Goal: Task Accomplishment & Management: Use online tool/utility

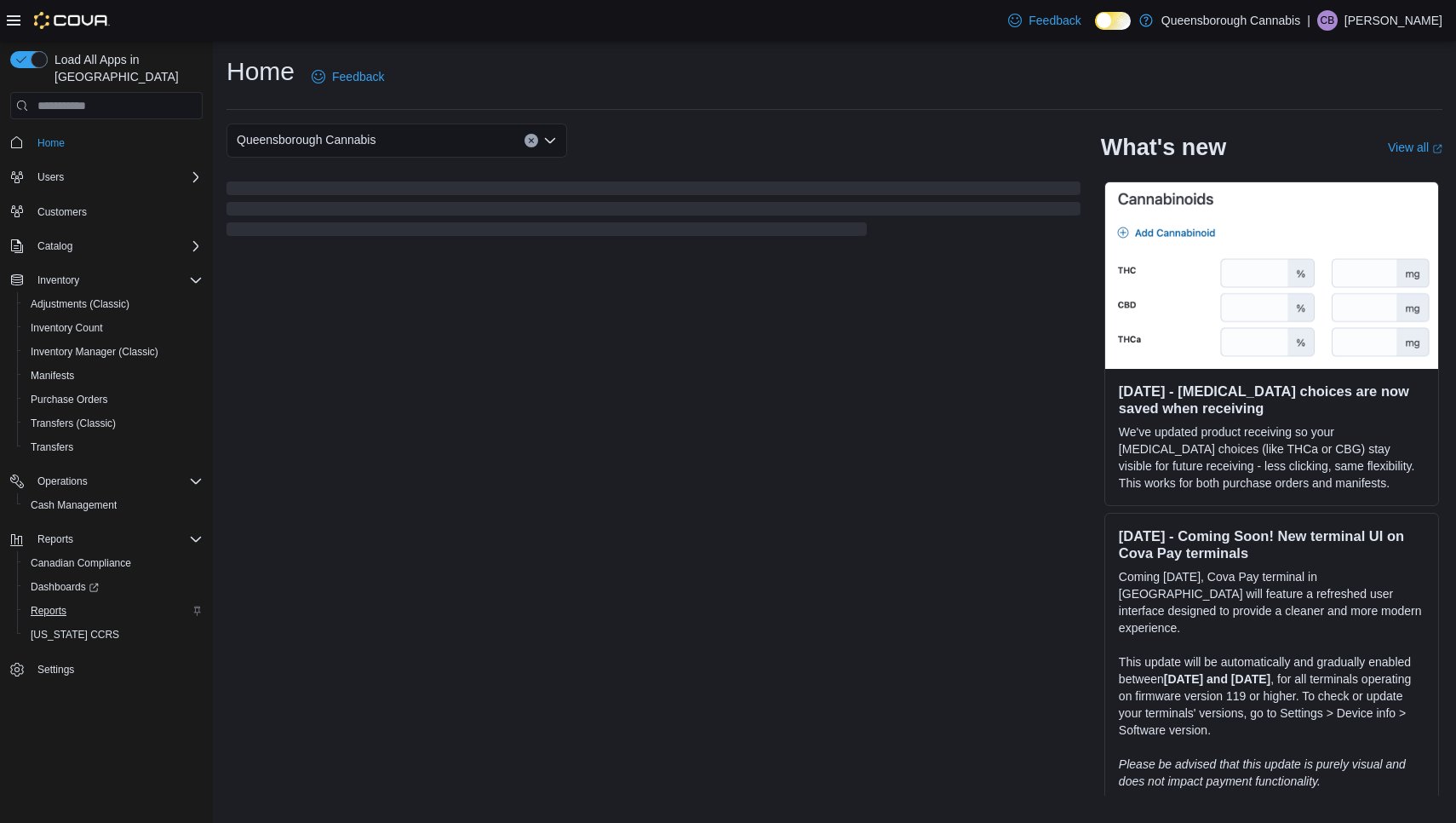
click at [49, 604] on span "Reports" at bounding box center [49, 610] width 35 height 13
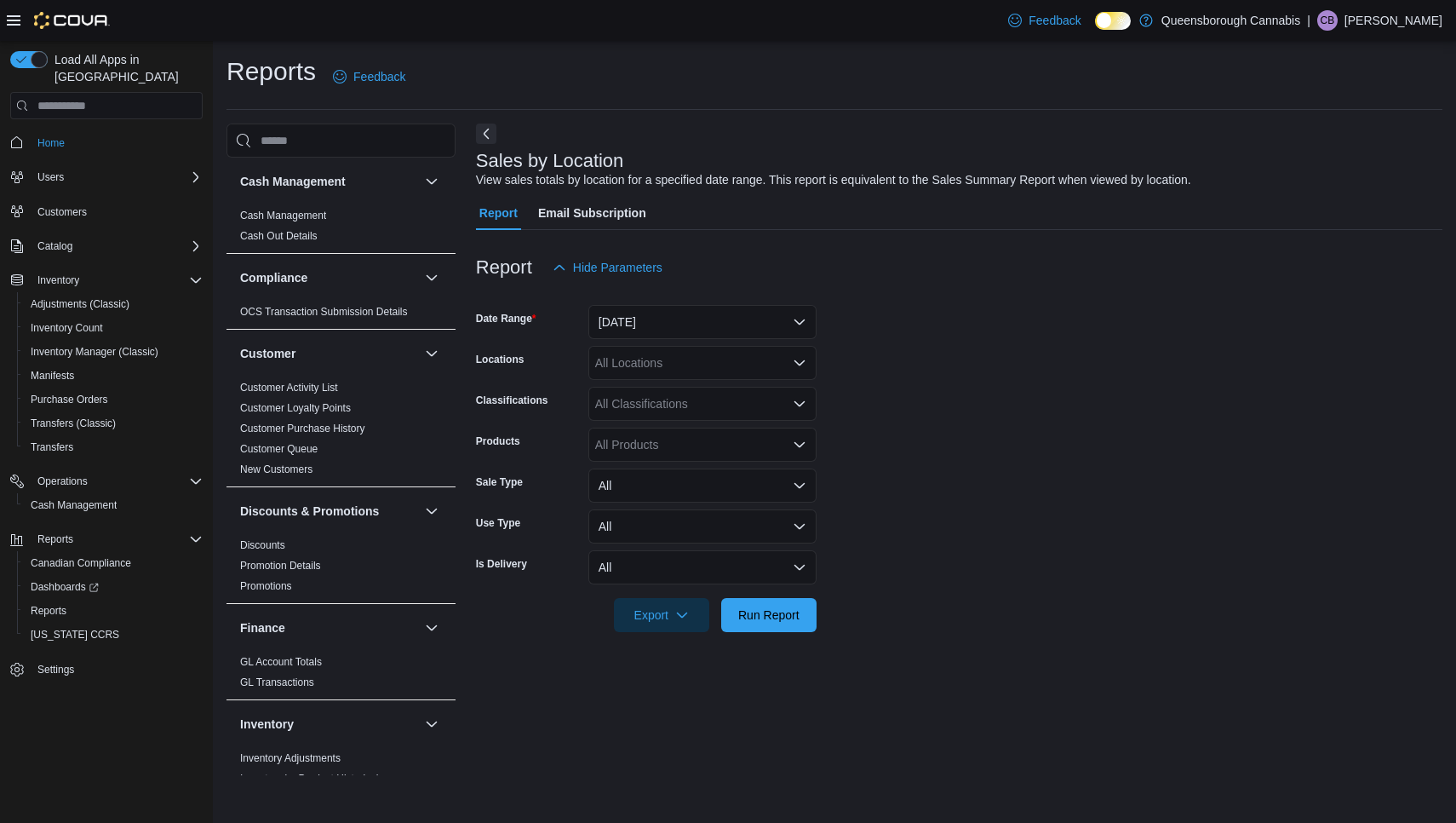
click at [739, 325] on button "[DATE]" at bounding box center [702, 322] width 228 height 34
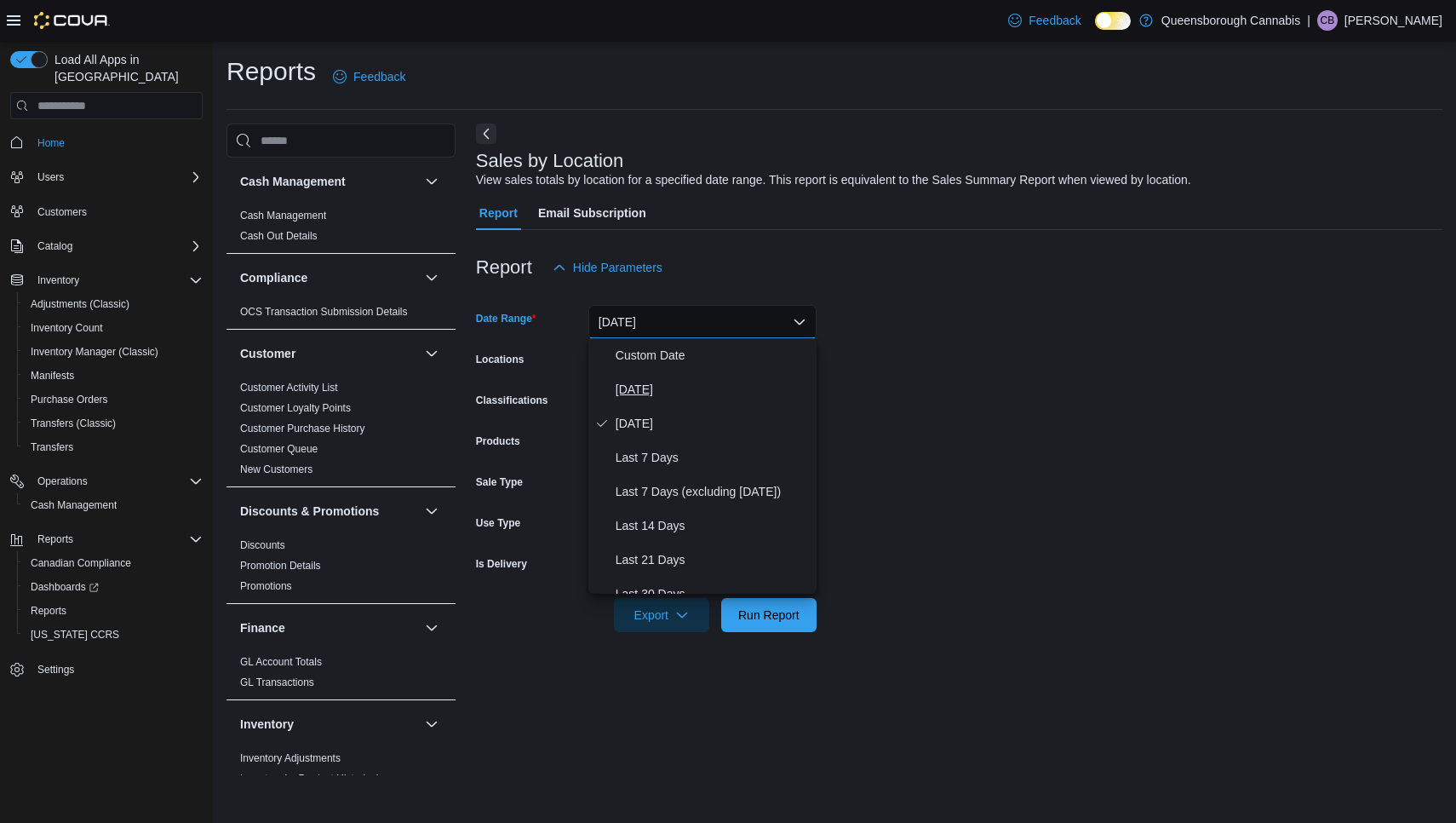
click at [627, 388] on span "[DATE]" at bounding box center [713, 389] width 194 height 20
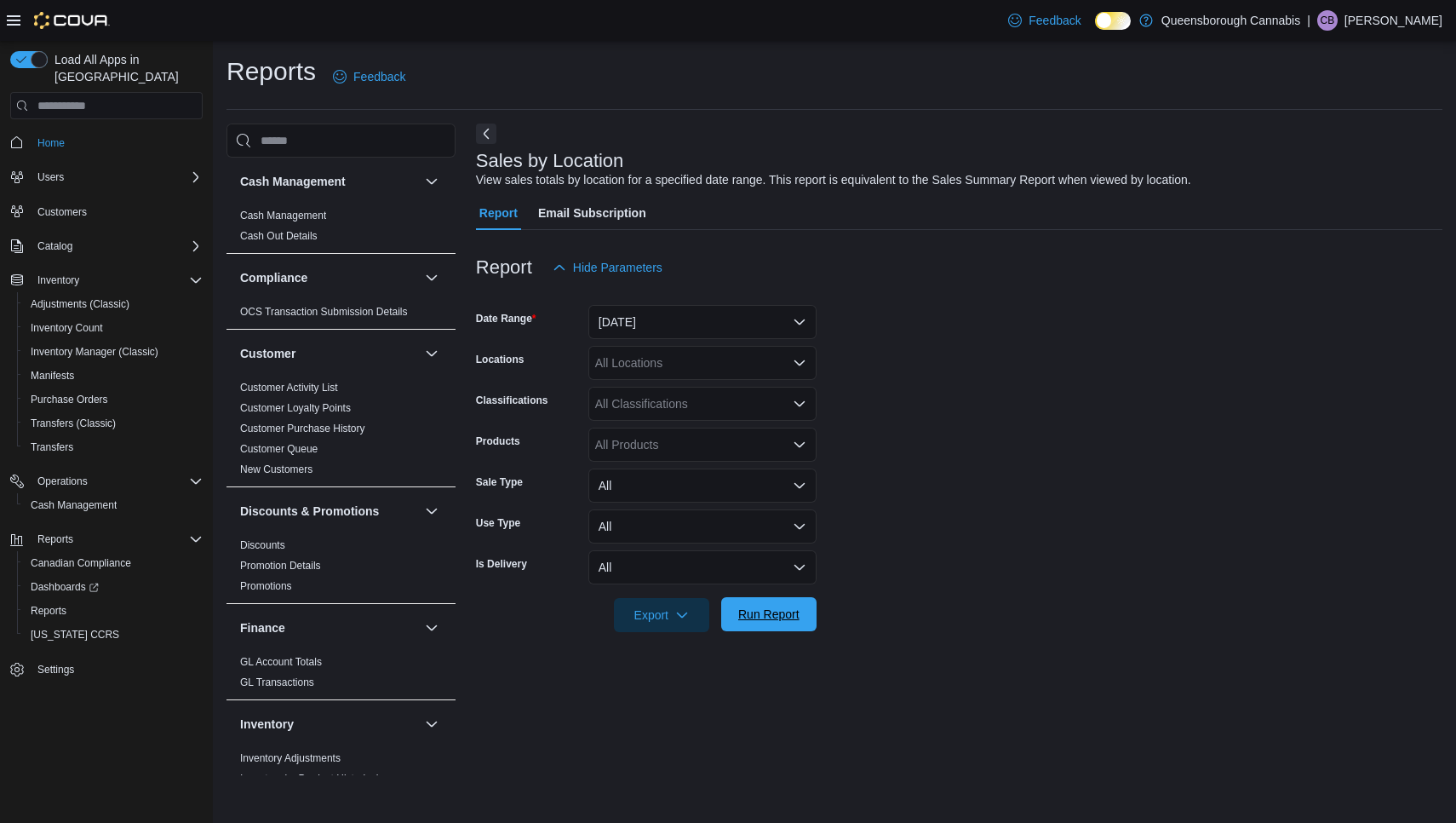
click at [757, 606] on span "Run Report" at bounding box center [769, 613] width 61 height 17
